Goal: Transaction & Acquisition: Obtain resource

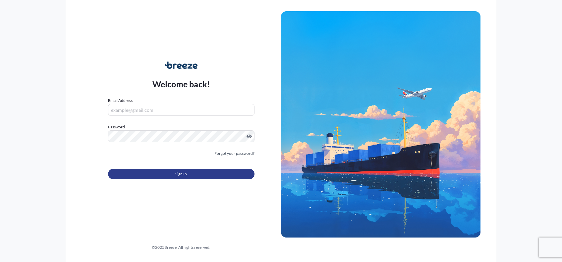
type input "[PERSON_NAME][EMAIL_ADDRESS][PERSON_NAME][DOMAIN_NAME]"
click at [188, 174] on button "Sign In" at bounding box center [181, 174] width 146 height 11
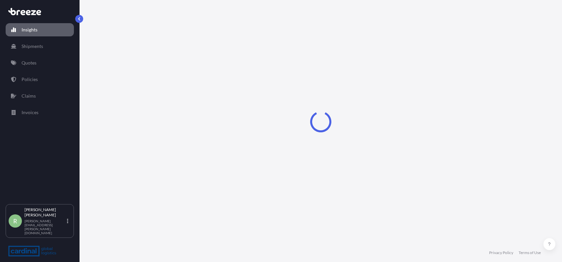
select select "2025"
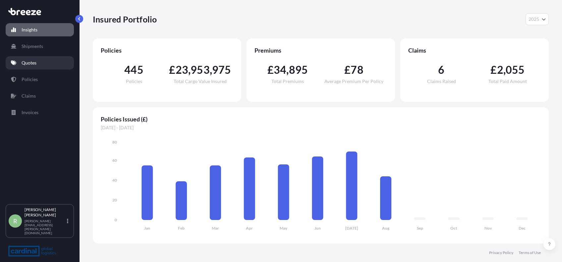
click at [32, 62] on p "Quotes" at bounding box center [29, 63] width 15 height 7
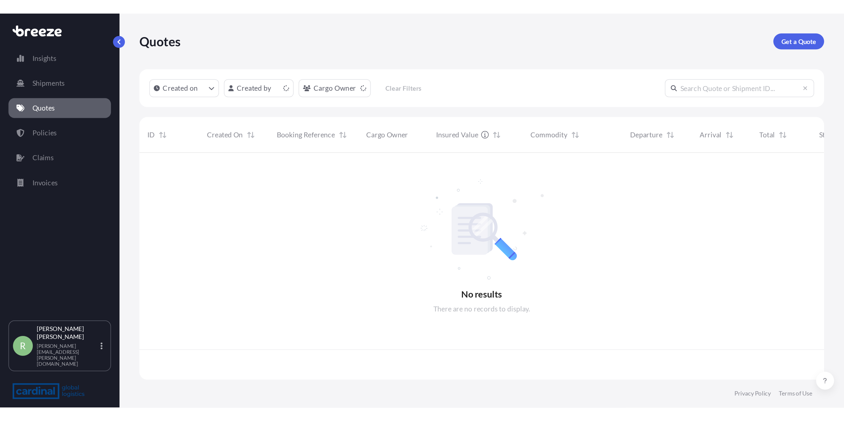
scroll to position [148, 449]
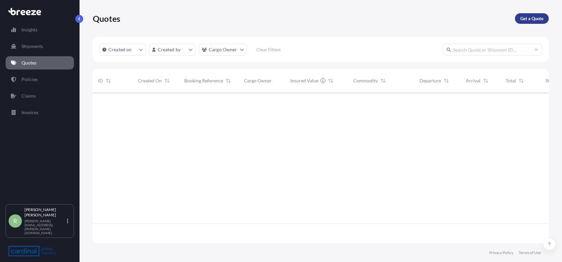
click at [534, 19] on p "Get a Quote" at bounding box center [531, 18] width 23 height 7
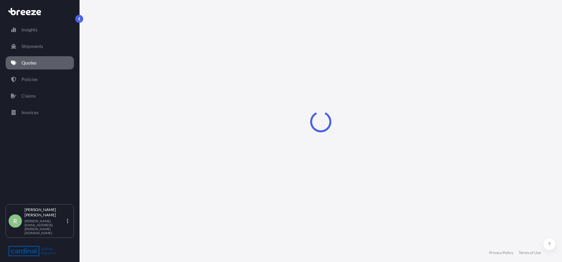
select select "Sea"
select select "1"
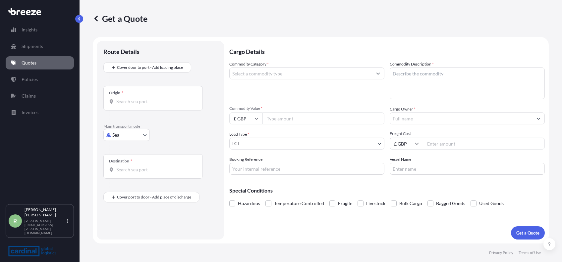
click at [136, 101] on input "Origin *" at bounding box center [155, 101] width 78 height 7
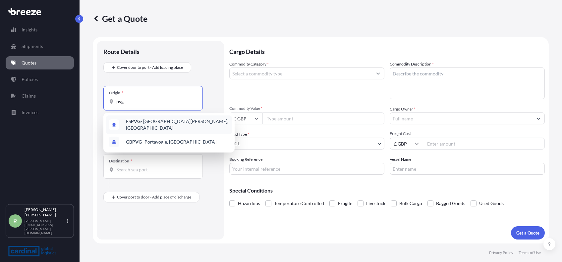
drag, startPoint x: 130, startPoint y: 101, endPoint x: 100, endPoint y: 103, distance: 30.5
click at [100, 103] on div "Route Details Cover door to port - Add loading place Place of loading Road Road…" at bounding box center [160, 140] width 127 height 199
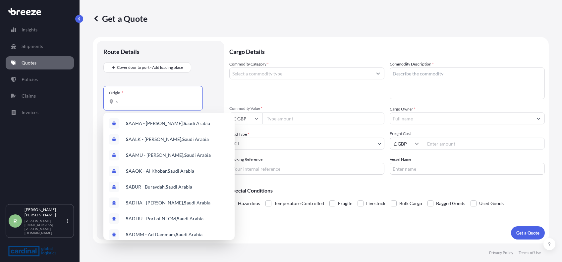
type input "s"
click at [190, 81] on div at bounding box center [163, 79] width 109 height 13
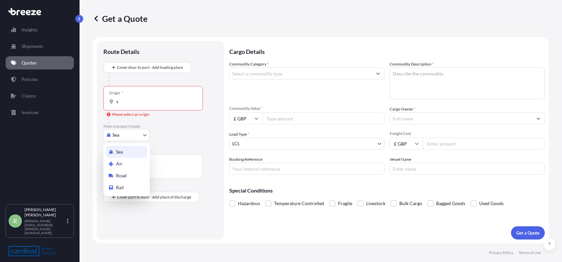
click at [130, 136] on body "10 options available. 0 options available. 2 options available. 1 option availa…" at bounding box center [281, 131] width 562 height 262
click at [127, 160] on div "Air" at bounding box center [126, 164] width 41 height 12
select select "Air"
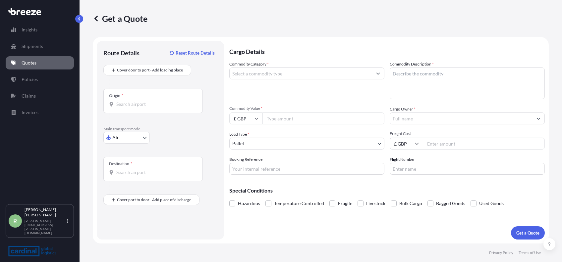
click at [125, 99] on div "Origin *" at bounding box center [152, 101] width 99 height 25
click at [125, 101] on input "Origin *" at bounding box center [155, 104] width 78 height 7
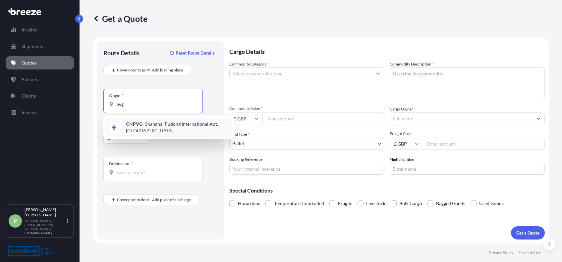
click at [131, 123] on span "CN PVG - Shanghai Pudong International Apt, [GEOGRAPHIC_DATA]" at bounding box center [177, 127] width 103 height 13
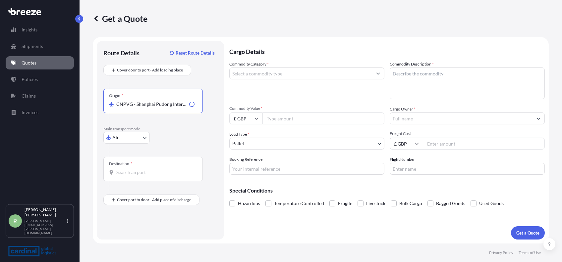
type input "CNPVG - Shanghai Pudong International Apt, [GEOGRAPHIC_DATA]"
click at [143, 172] on input "Destination *" at bounding box center [155, 172] width 78 height 7
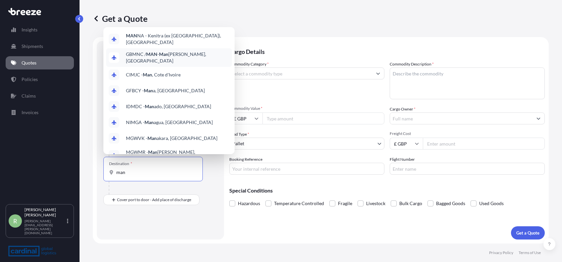
click at [156, 57] on span "GBMNC / MAN - Man [PERSON_NAME], [GEOGRAPHIC_DATA]" at bounding box center [177, 57] width 103 height 13
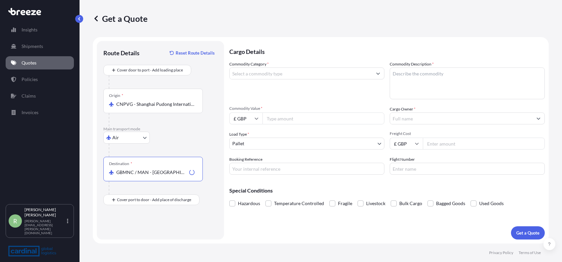
type input "GBMNC / MAN - [GEOGRAPHIC_DATA], [GEOGRAPHIC_DATA]"
click at [269, 74] on input "Commodity Category *" at bounding box center [300, 74] width 142 height 12
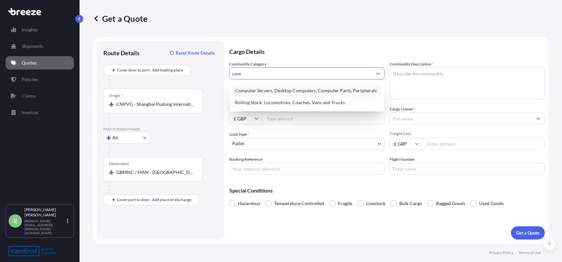
click at [263, 88] on div "Computer Servers, Desktop Computers, Computer Parts, Peripherals" at bounding box center [306, 91] width 149 height 12
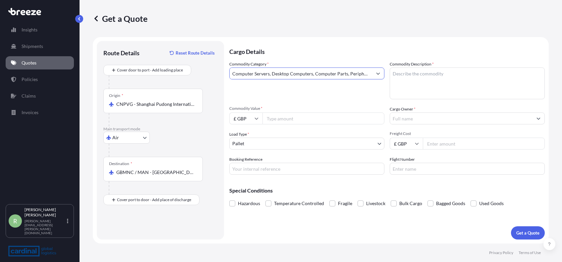
type input "Computer Servers, Desktop Computers, Computer Parts, Peripherals"
click at [429, 87] on textarea "Commodity Description *" at bounding box center [466, 84] width 155 height 32
type textarea "notebook computer"
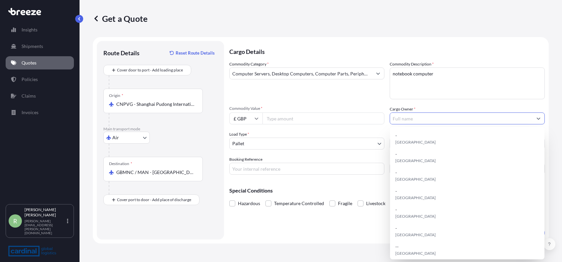
click at [428, 118] on input "Cargo Owner *" at bounding box center [461, 119] width 142 height 12
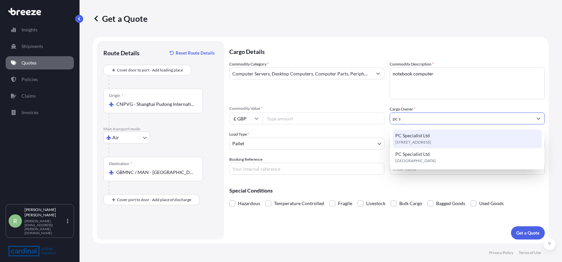
click at [424, 135] on span "PC Specialist Ltd" at bounding box center [412, 135] width 34 height 7
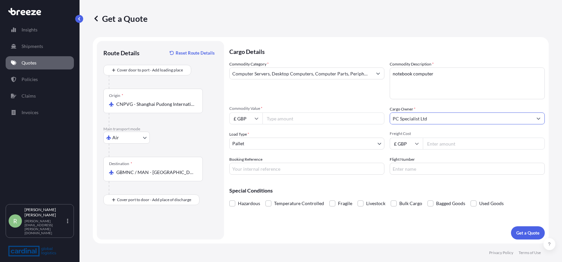
type input "PC Specialist Ltd"
click at [285, 119] on input "Commodity Value *" at bounding box center [323, 119] width 122 height 12
click at [284, 118] on input "Commodity Value *" at bounding box center [323, 119] width 122 height 12
type input "41774.1"
click at [290, 131] on div "Load Type * Pallet" at bounding box center [306, 140] width 155 height 19
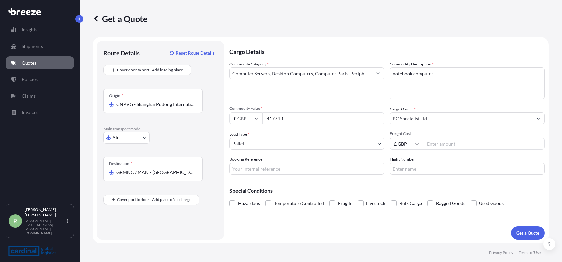
click at [290, 133] on div "Load Type * Pallet" at bounding box center [306, 140] width 155 height 19
click at [249, 124] on input "£ GBP" at bounding box center [245, 119] width 33 height 12
click at [247, 159] on div "$ USD" at bounding box center [246, 164] width 28 height 13
type input "$ USD"
click at [432, 144] on input "Freight Cost" at bounding box center [484, 144] width 122 height 12
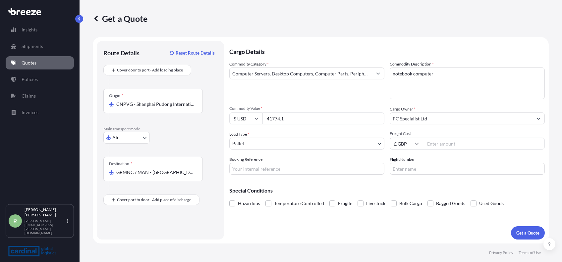
click at [446, 143] on input "Freight Cost" at bounding box center [484, 144] width 122 height 12
click at [432, 175] on input "Flight Number" at bounding box center [466, 169] width 155 height 12
click at [336, 170] on input "Booking Reference" at bounding box center [306, 169] width 155 height 12
click at [455, 184] on div "Special Conditions Hazardous Temperature Controlled Fragile Livestock Bulk Carg…" at bounding box center [386, 194] width 315 height 28
